Goal: Transaction & Acquisition: Purchase product/service

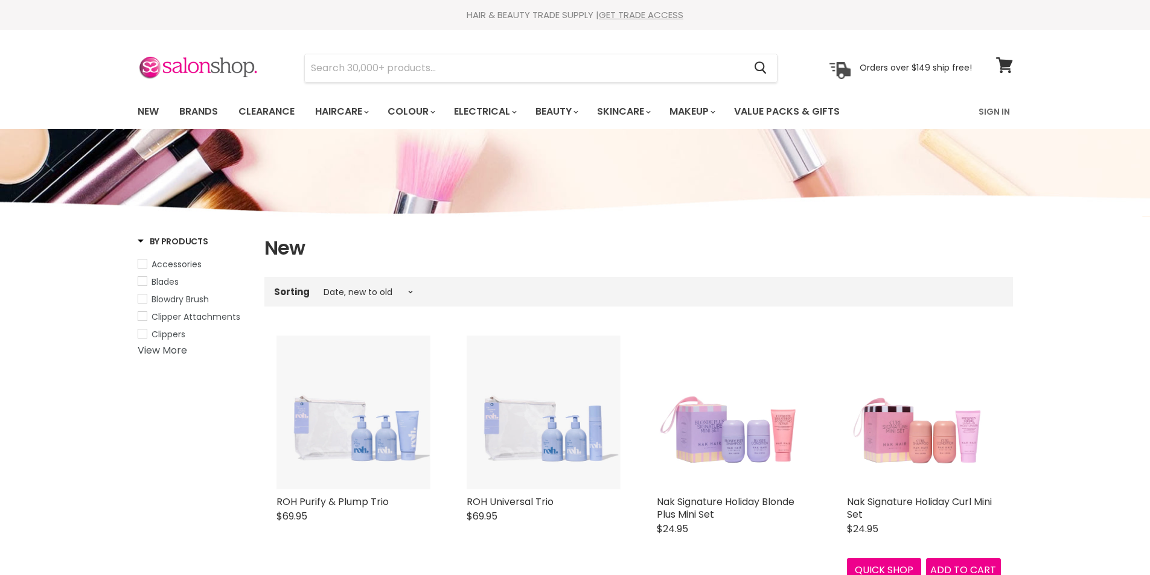
select select "created-descending"
click at [205, 112] on link "Brands" at bounding box center [198, 111] width 57 height 25
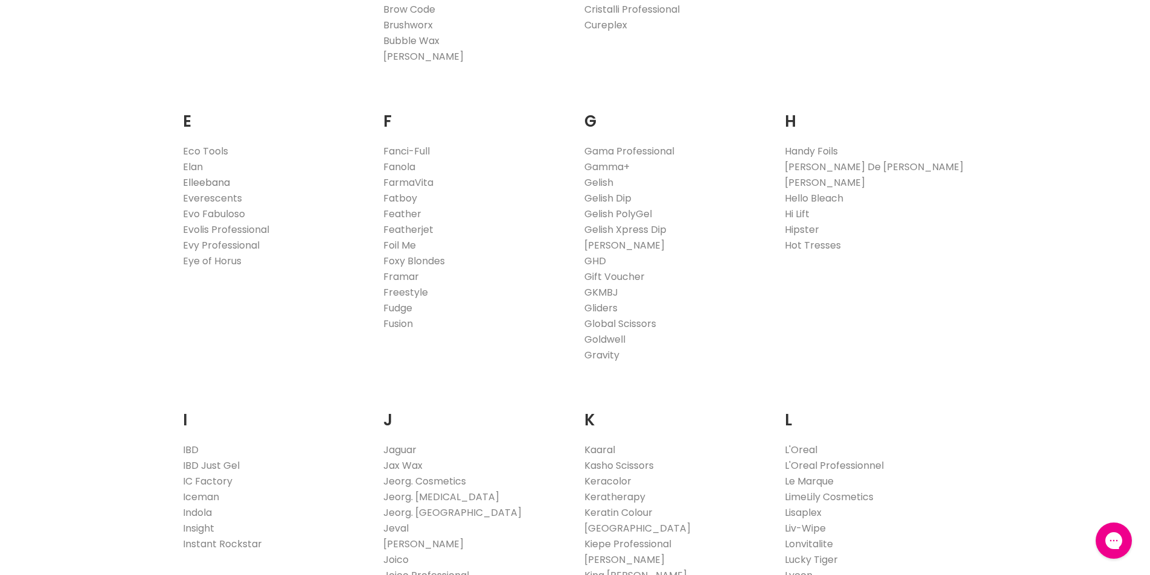
click at [222, 182] on link "Elleebana" at bounding box center [206, 183] width 47 height 14
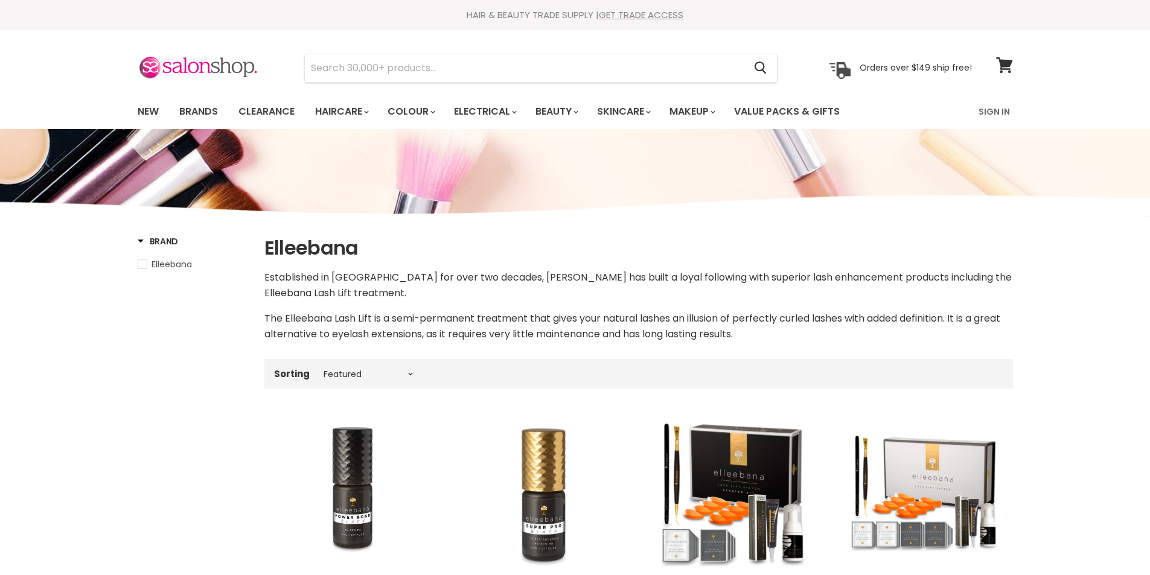
select select "manual"
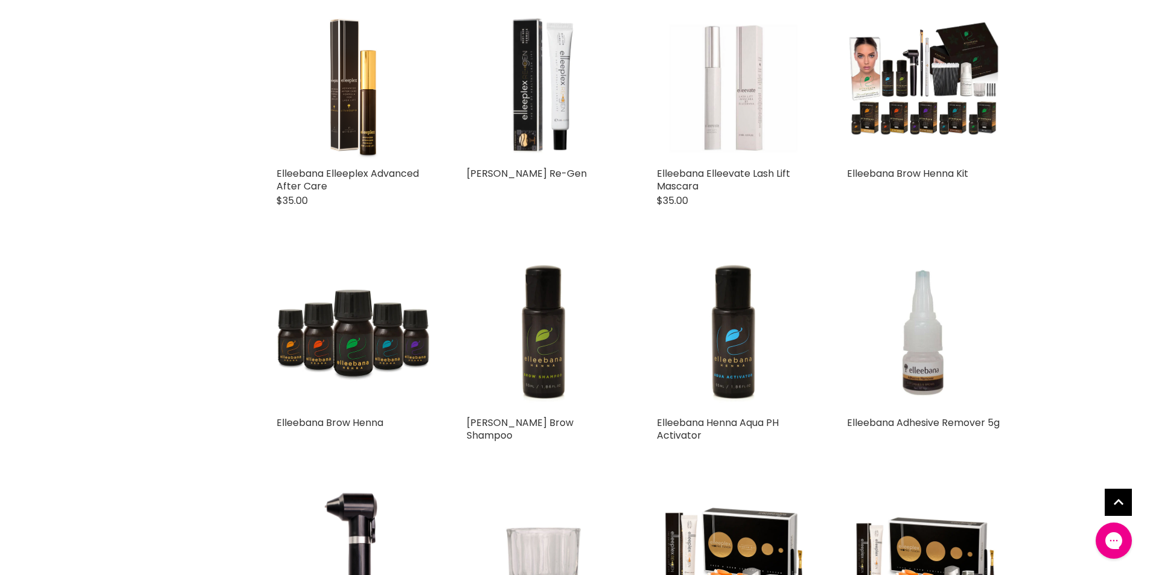
scroll to position [966, 0]
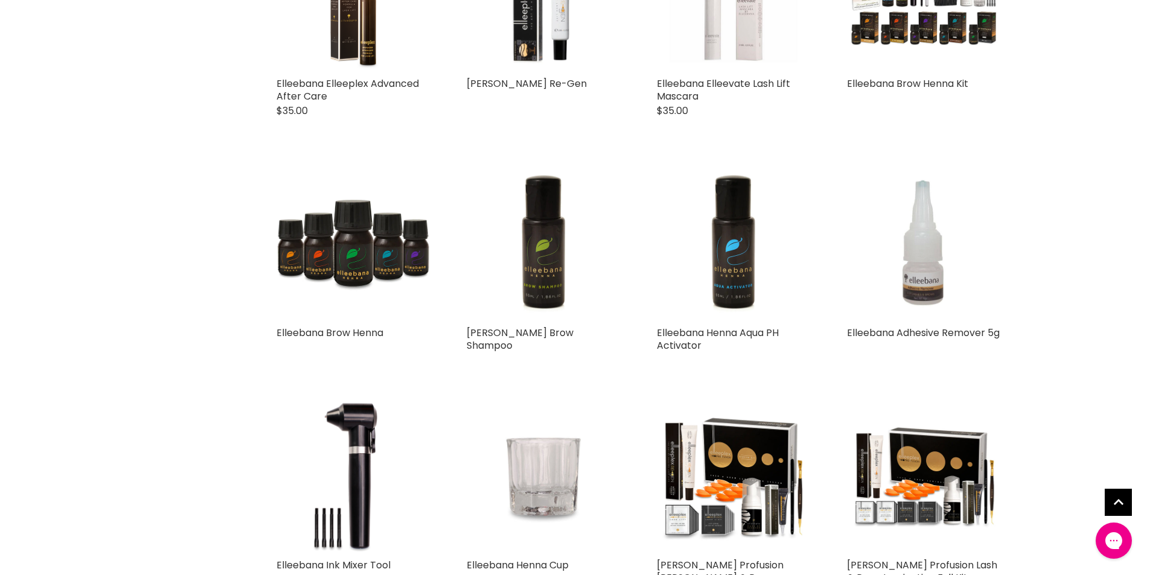
click at [920, 281] on img "Main content" at bounding box center [924, 244] width 154 height 154
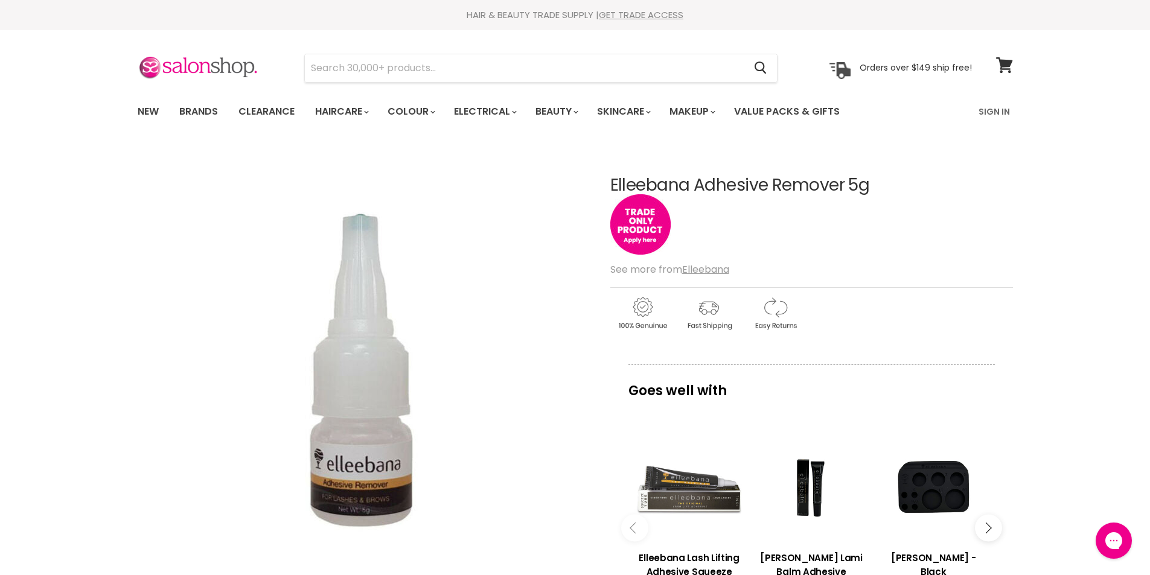
drag, startPoint x: 898, startPoint y: 193, endPoint x: 608, endPoint y: 189, distance: 289.8
click at [608, 189] on article "Click or scroll to zoom Tap or pinch to zoom Elleebana Adhesive Remover 5g No r…" at bounding box center [575, 476] width 875 height 660
copy div "Elleebana Adhesive Remover 5g"
click at [948, 240] on div "Elleebana Adhesive Remover 5g No reviews" at bounding box center [811, 217] width 403 height 82
click at [142, 113] on link "New" at bounding box center [148, 111] width 39 height 25
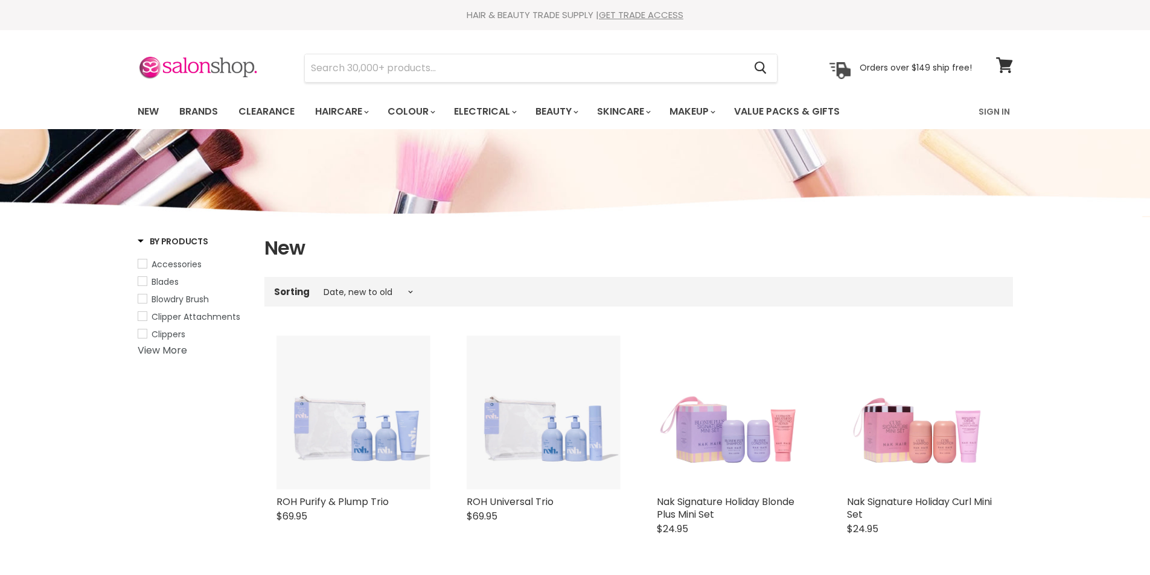
select select "created-descending"
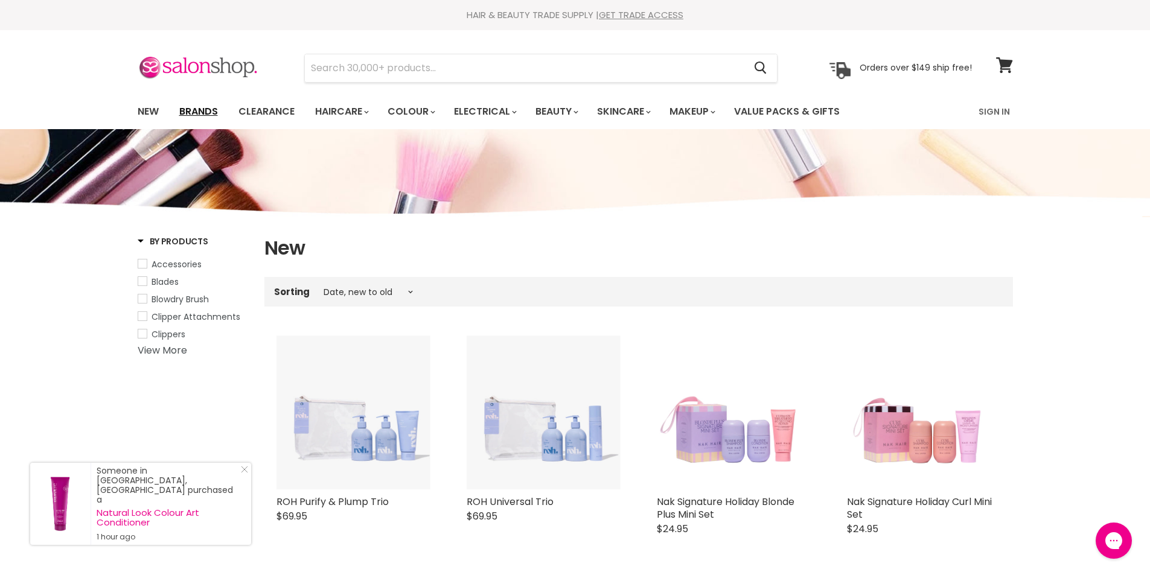
click at [205, 114] on link "Brands" at bounding box center [198, 111] width 57 height 25
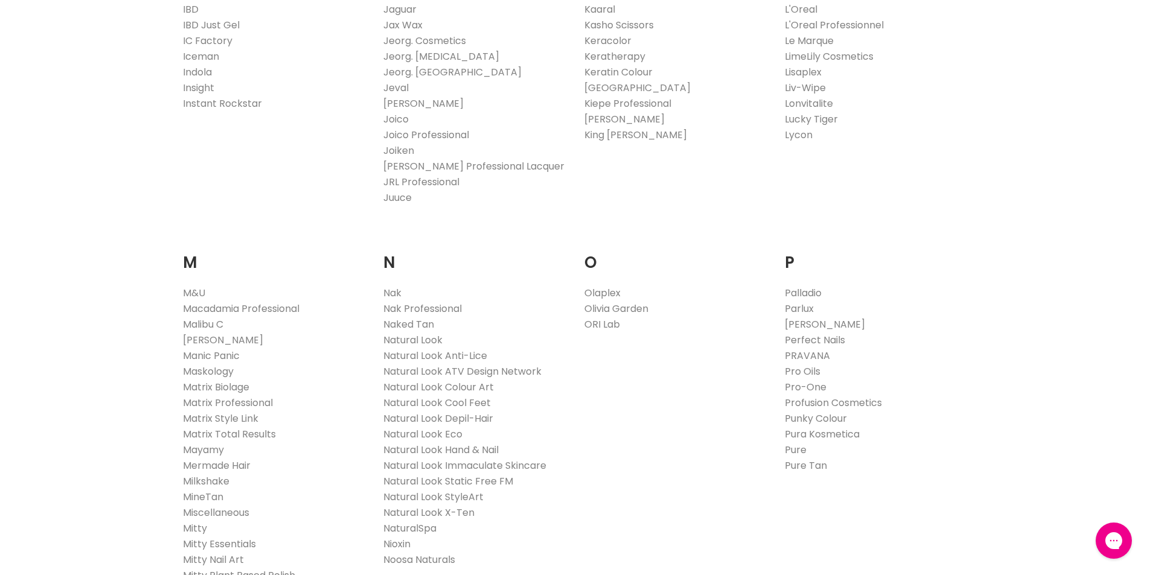
scroll to position [1207, 0]
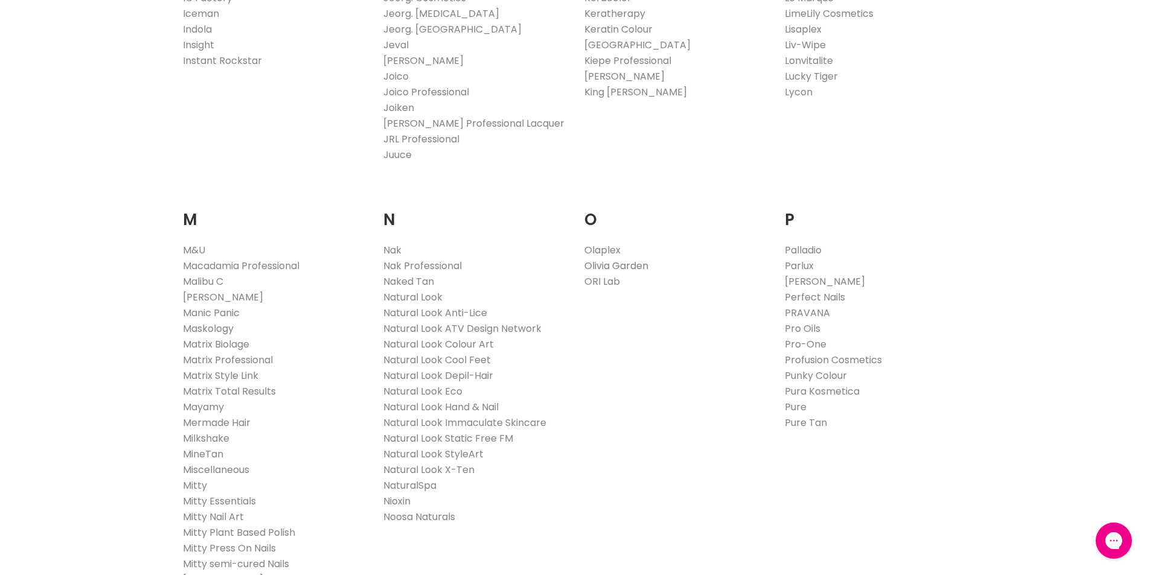
click at [632, 269] on link "Olivia Garden" at bounding box center [616, 266] width 64 height 14
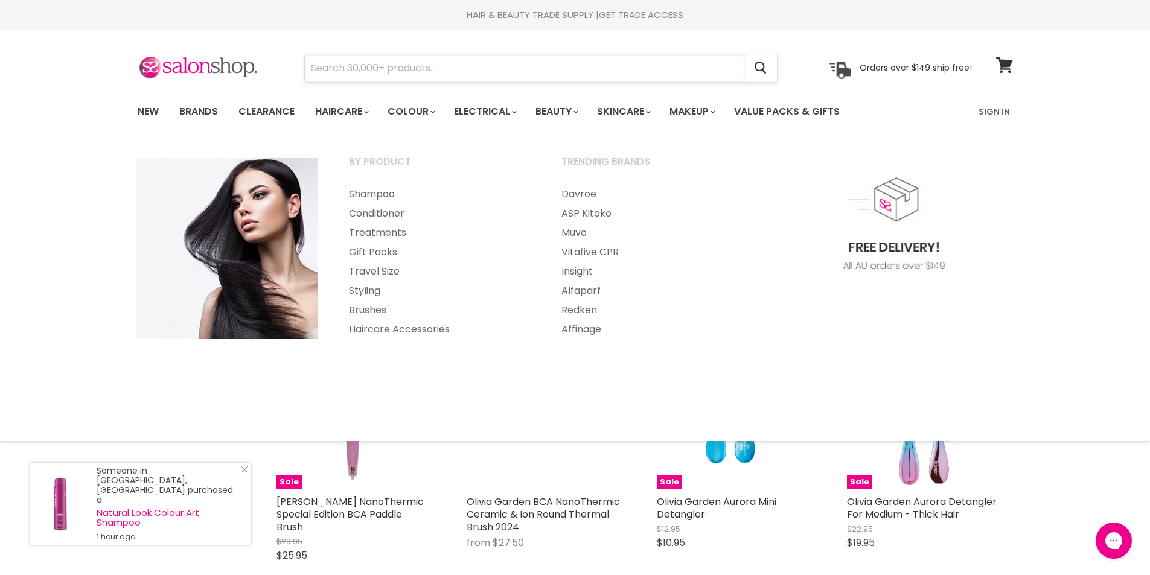
click at [327, 70] on input "Search" at bounding box center [525, 68] width 440 height 28
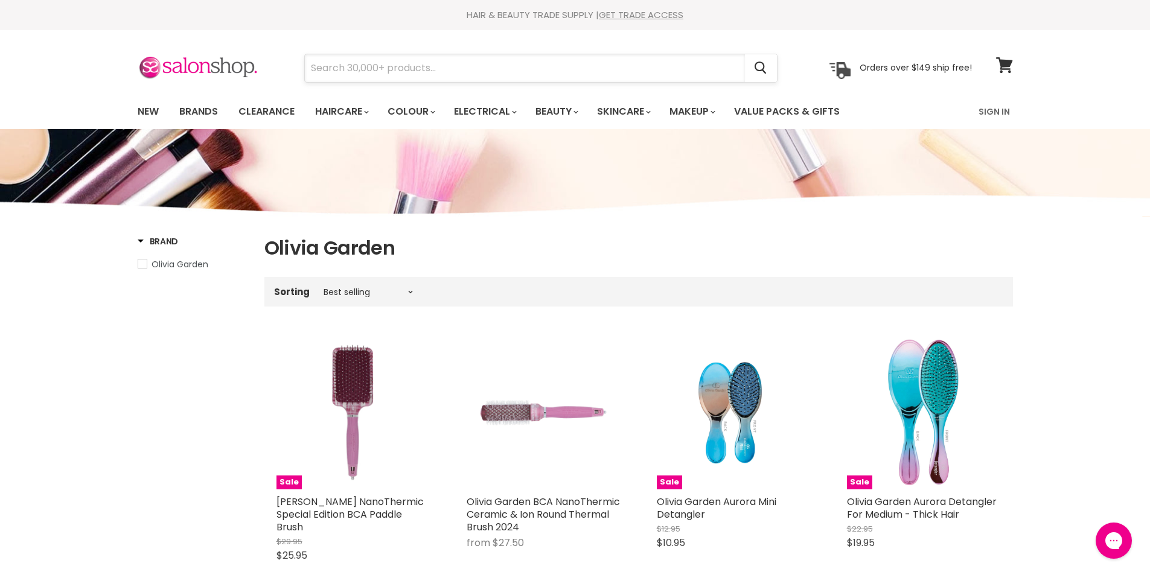
paste input "olivia garden nano thermic ceramic ion round thermall collection 24mm"
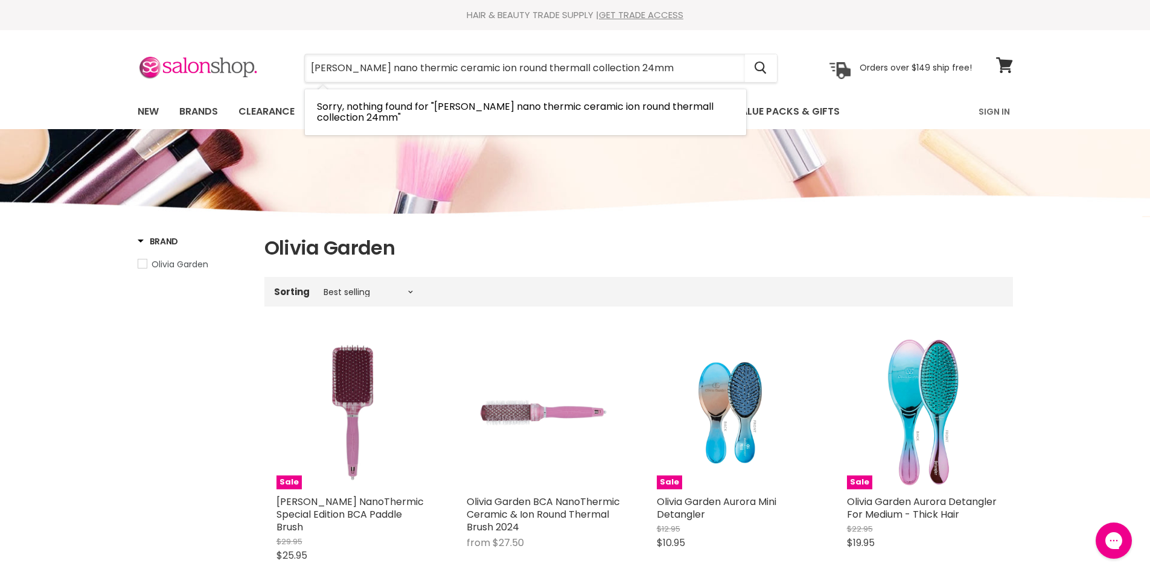
type input "olivia garden nano thermic ceramic ion round thermall collection 24mm"
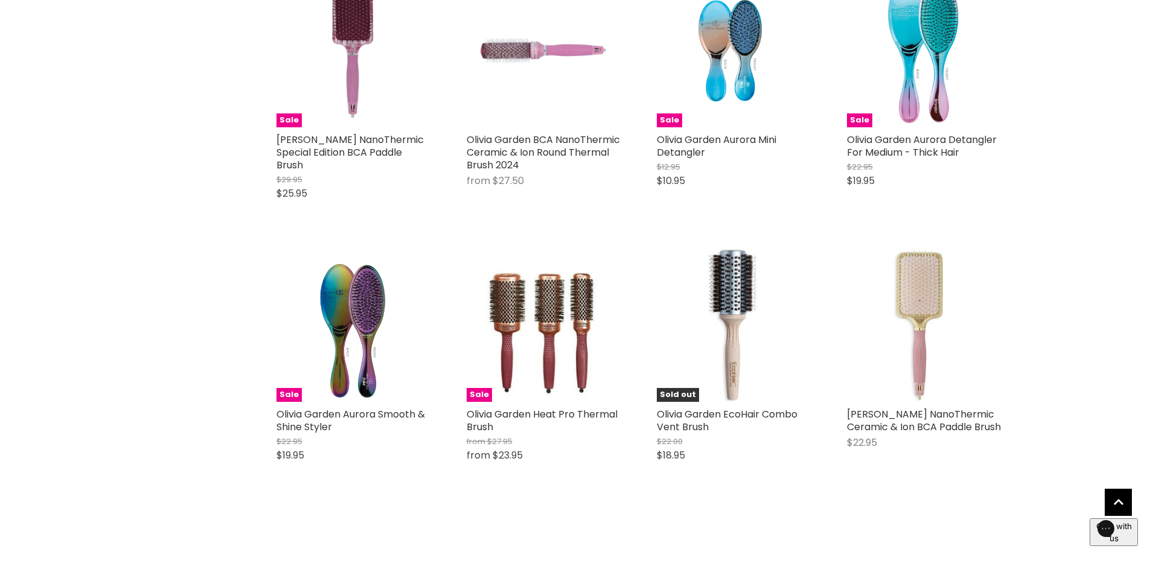
scroll to position [241, 0]
